Goal: Task Accomplishment & Management: Manage account settings

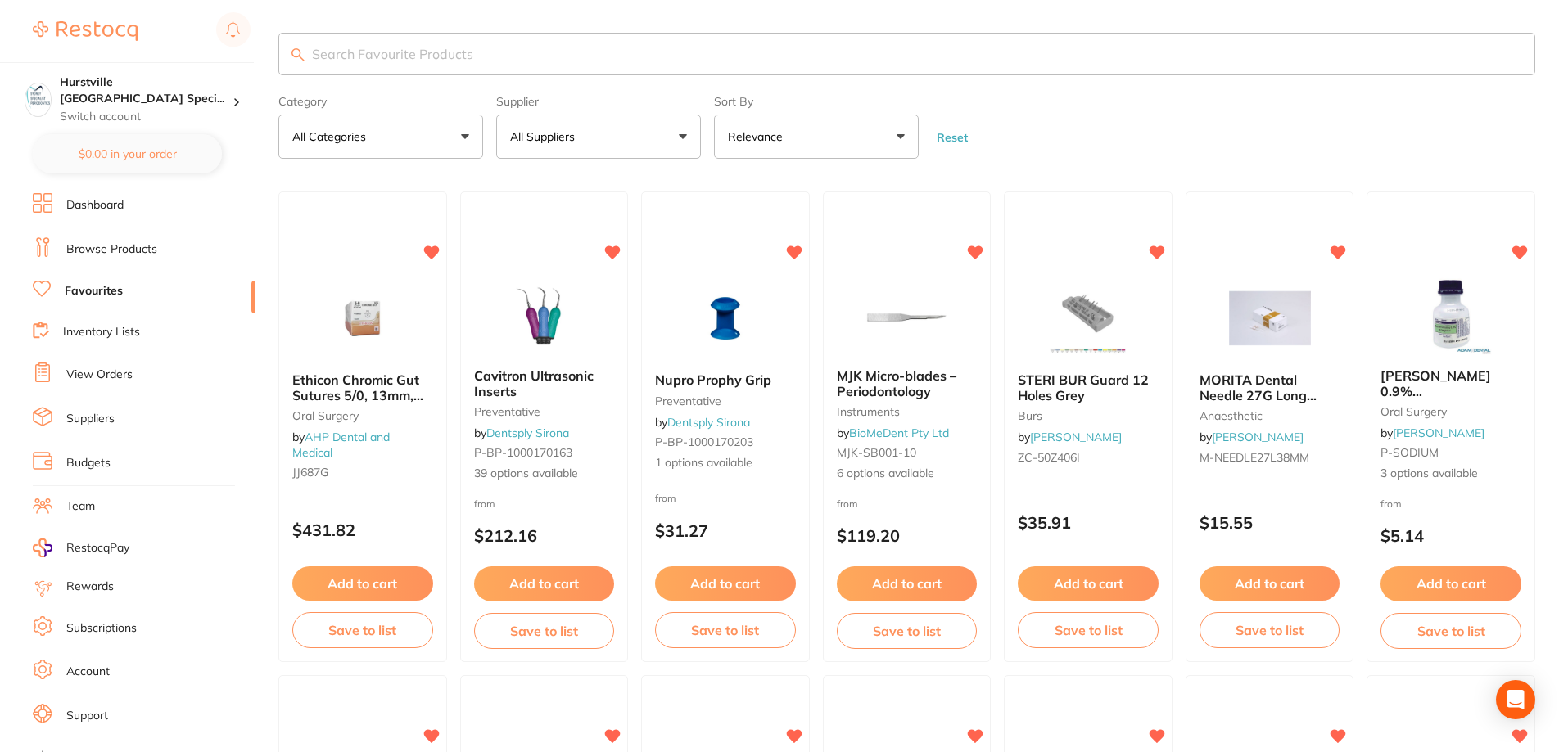
click at [117, 368] on link "View Orders" at bounding box center [98, 375] width 66 height 16
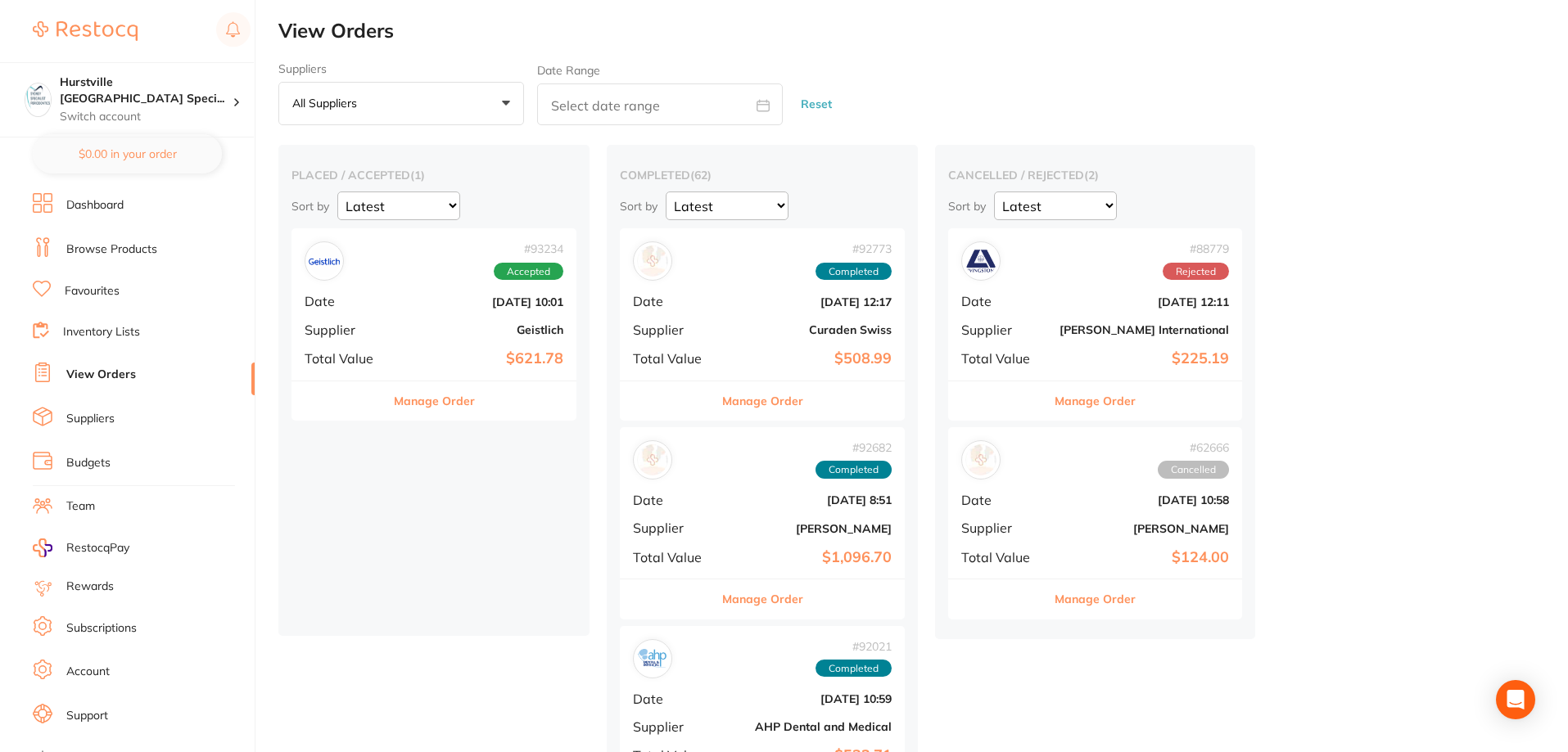
click at [498, 323] on b "Geistlich" at bounding box center [481, 330] width 163 height 13
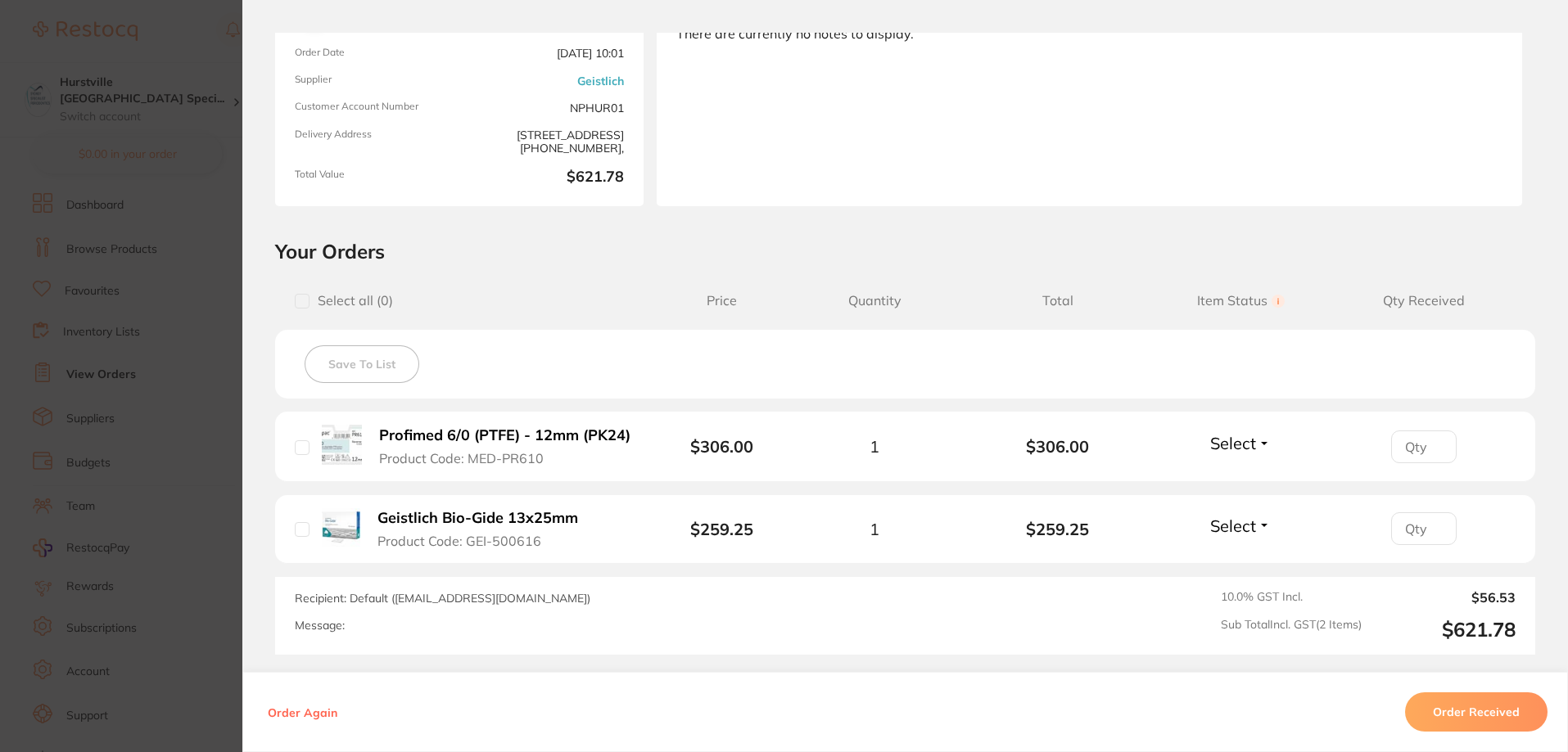
scroll to position [163, 0]
click at [1241, 443] on span "Select" at bounding box center [1233, 441] width 46 height 20
click at [1255, 444] on button "Select" at bounding box center [1241, 441] width 71 height 20
click at [1408, 445] on input "number" at bounding box center [1424, 446] width 66 height 32
type input "1"
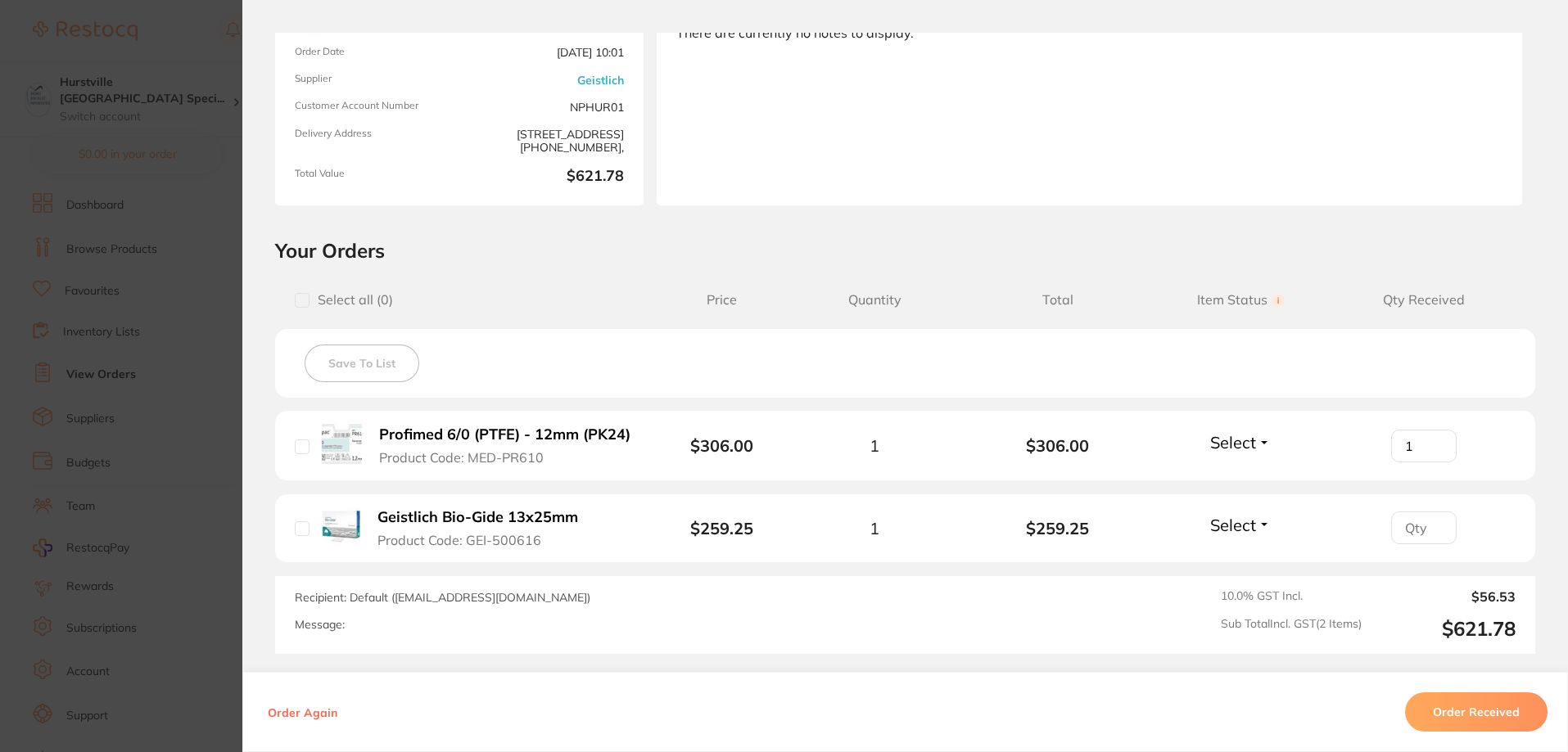
click at [1433, 439] on input "1" at bounding box center [1424, 446] width 66 height 32
click at [1432, 443] on input "1" at bounding box center [1424, 446] width 66 height 32
click at [1432, 444] on input "1" at bounding box center [1424, 446] width 66 height 32
type input "1"
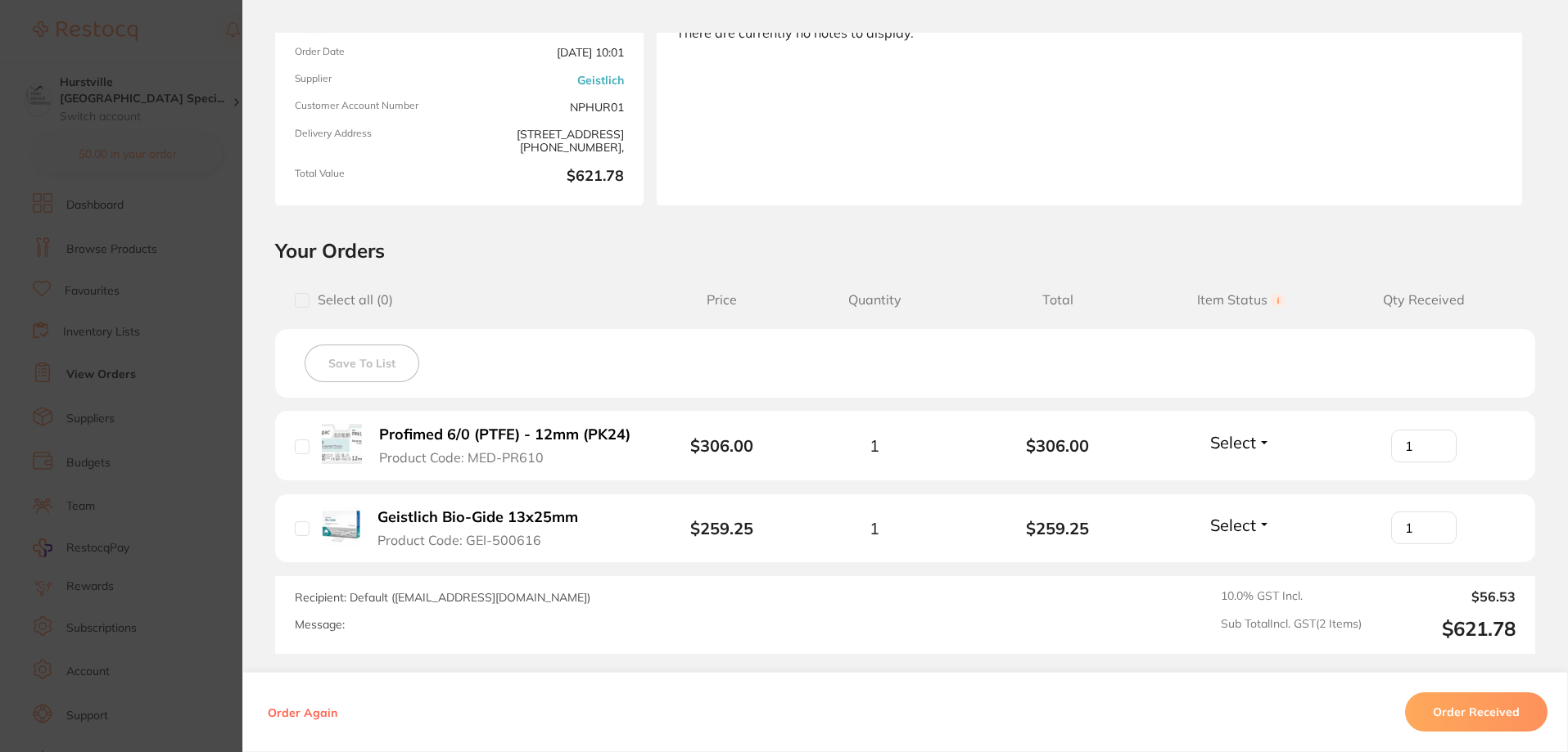
click at [1432, 524] on input "1" at bounding box center [1424, 527] width 66 height 32
click at [295, 298] on input "checkbox" at bounding box center [301, 300] width 14 height 14
checkbox input "true"
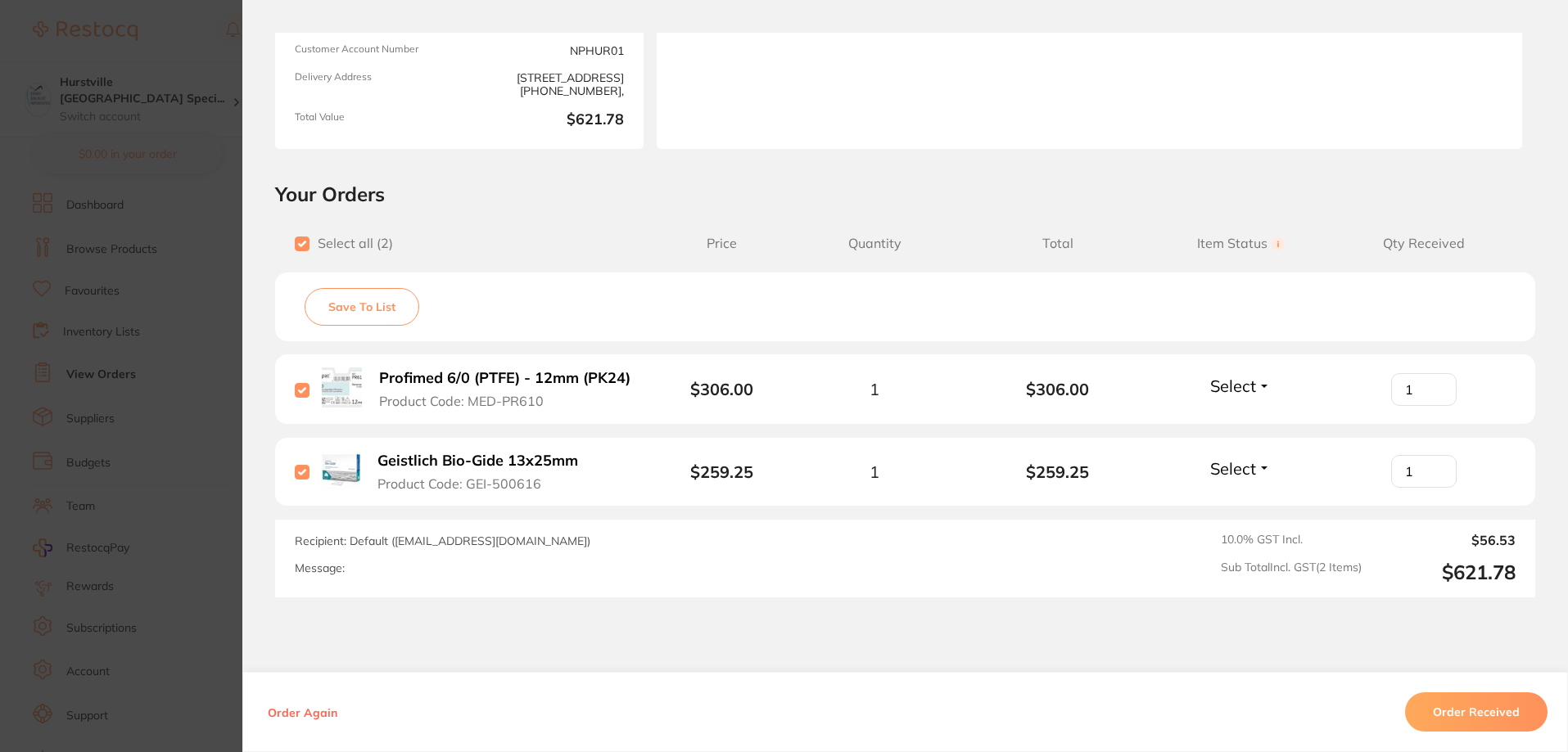
scroll to position [310, 0]
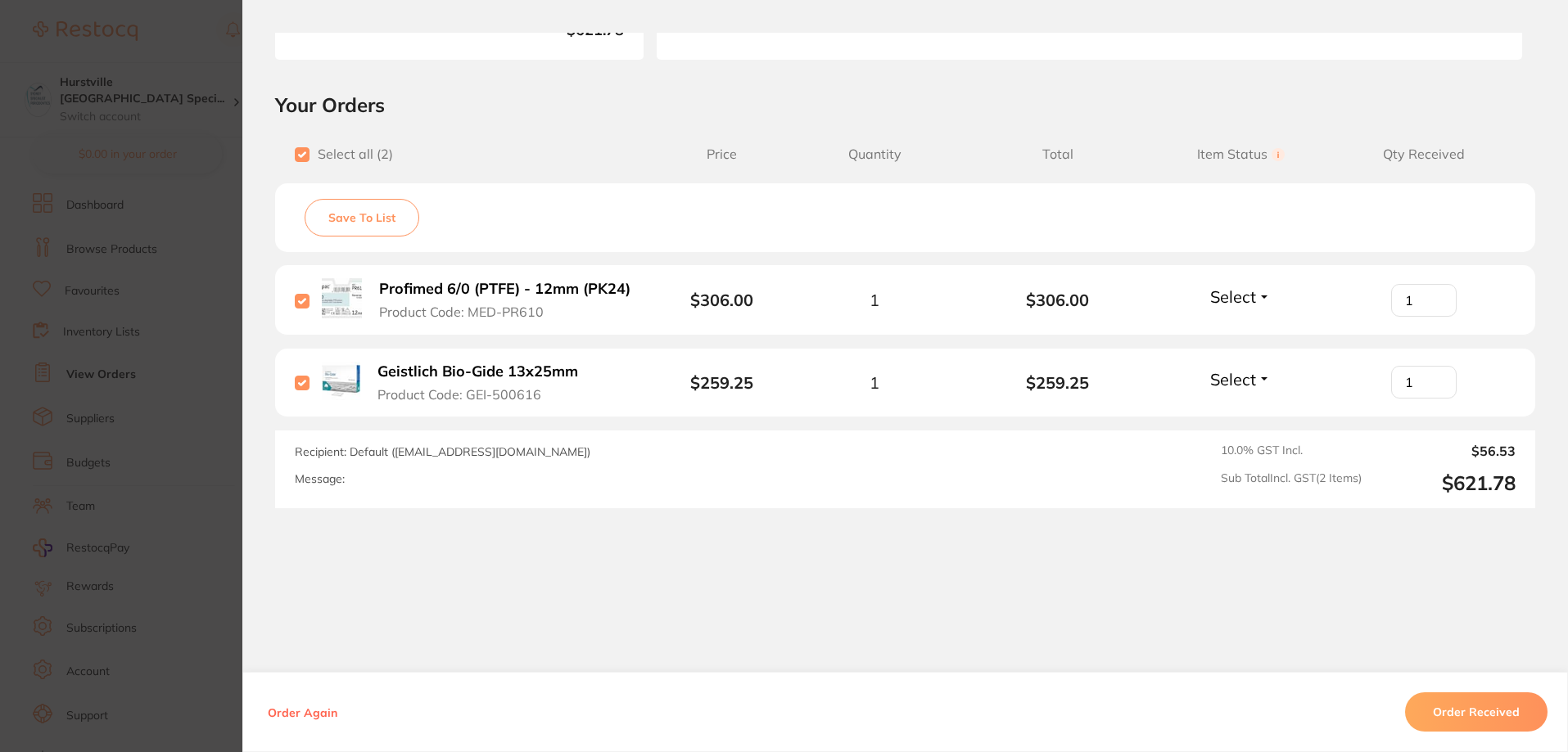
click at [1458, 716] on button "Order Received" at bounding box center [1476, 712] width 142 height 39
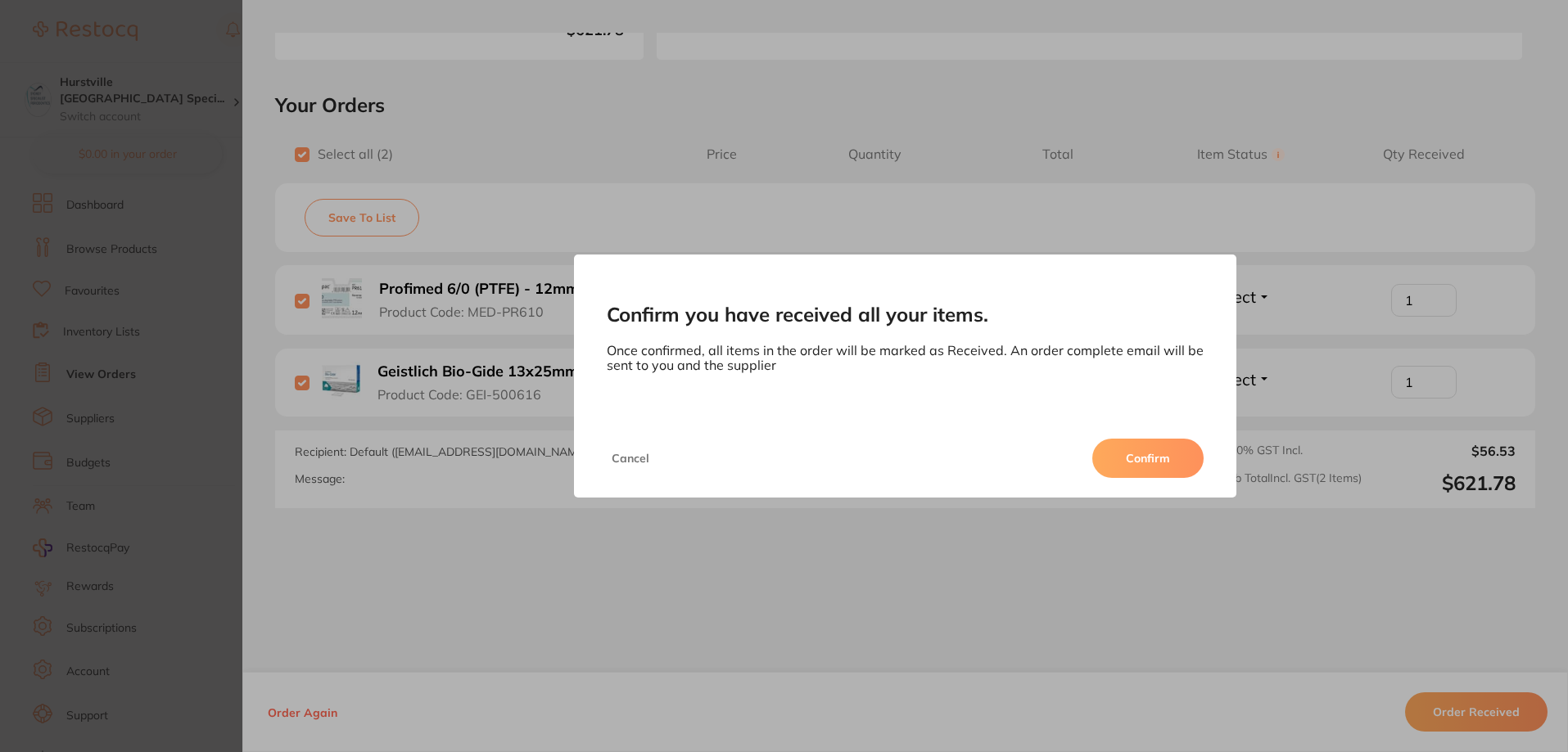
click at [1166, 455] on button "Confirm" at bounding box center [1148, 458] width 111 height 39
